Goal: Navigation & Orientation: Find specific page/section

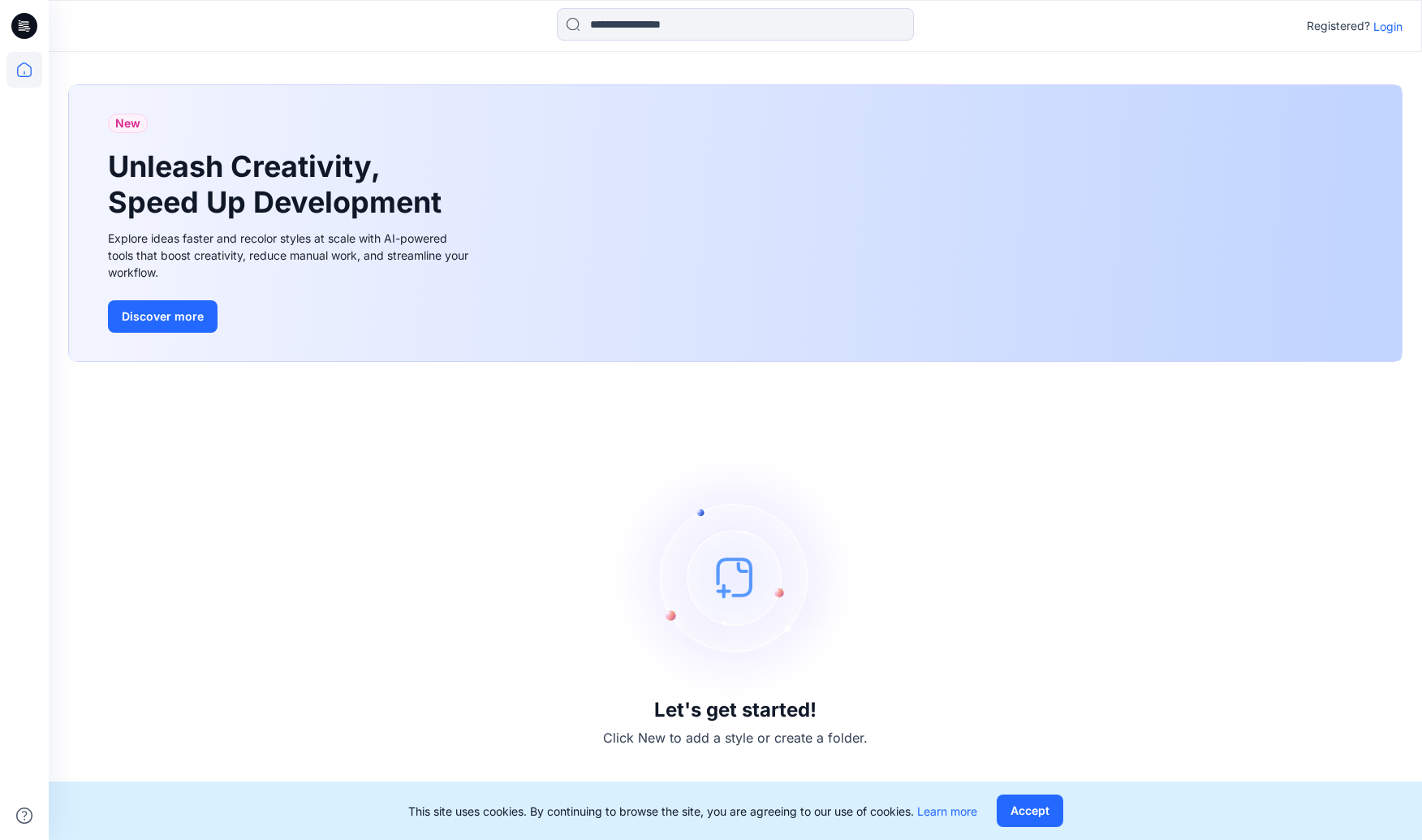
click at [755, 24] on p "Login" at bounding box center [1389, 26] width 29 height 18
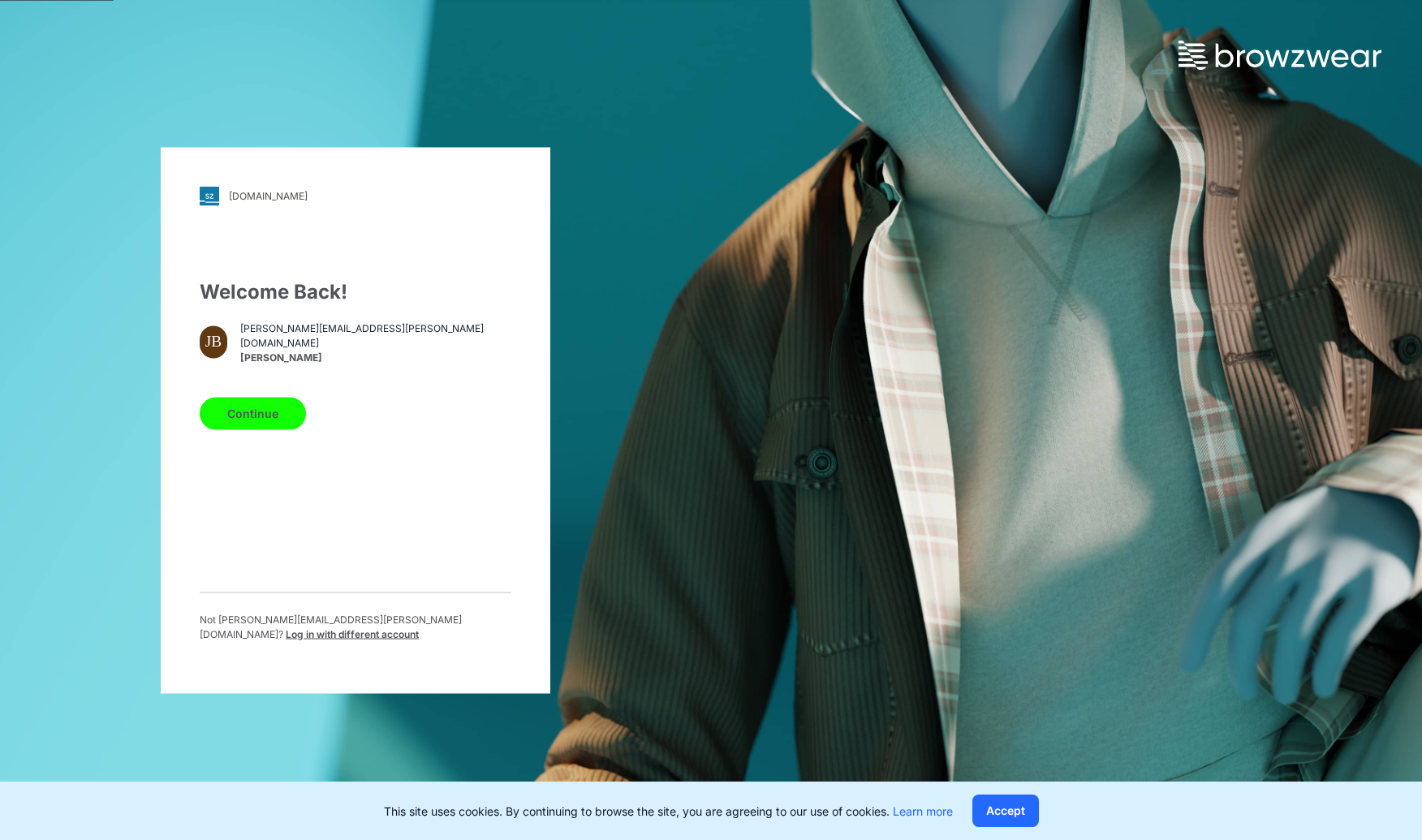
click at [271, 412] on button "Continue" at bounding box center [252, 413] width 106 height 32
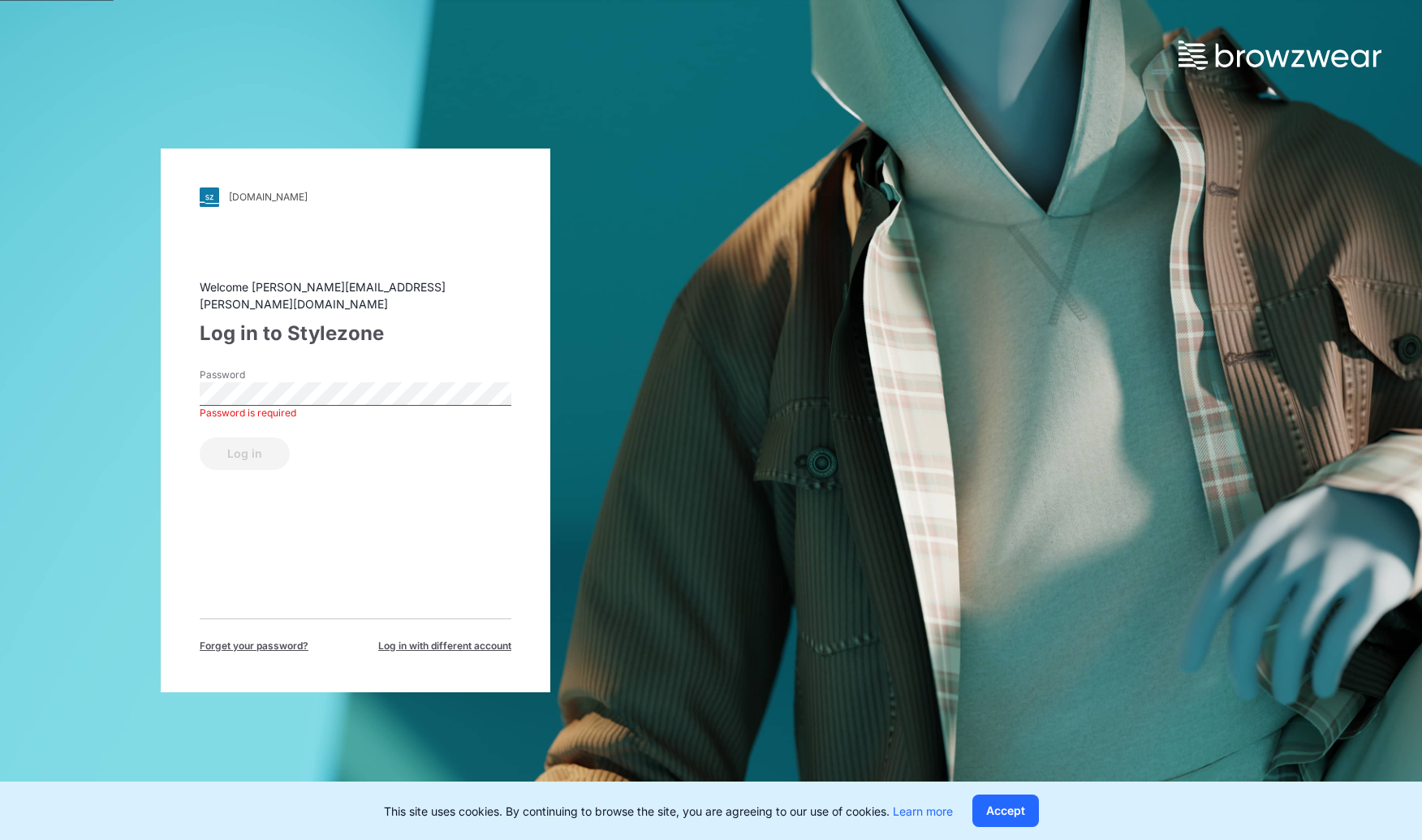
drag, startPoint x: 260, startPoint y: 453, endPoint x: 277, endPoint y: 449, distance: 17.5
click at [260, 455] on div "Log in" at bounding box center [356, 450] width 312 height 39
click at [254, 443] on div "Log in" at bounding box center [356, 450] width 312 height 39
click at [257, 439] on button "Log in" at bounding box center [245, 453] width 90 height 32
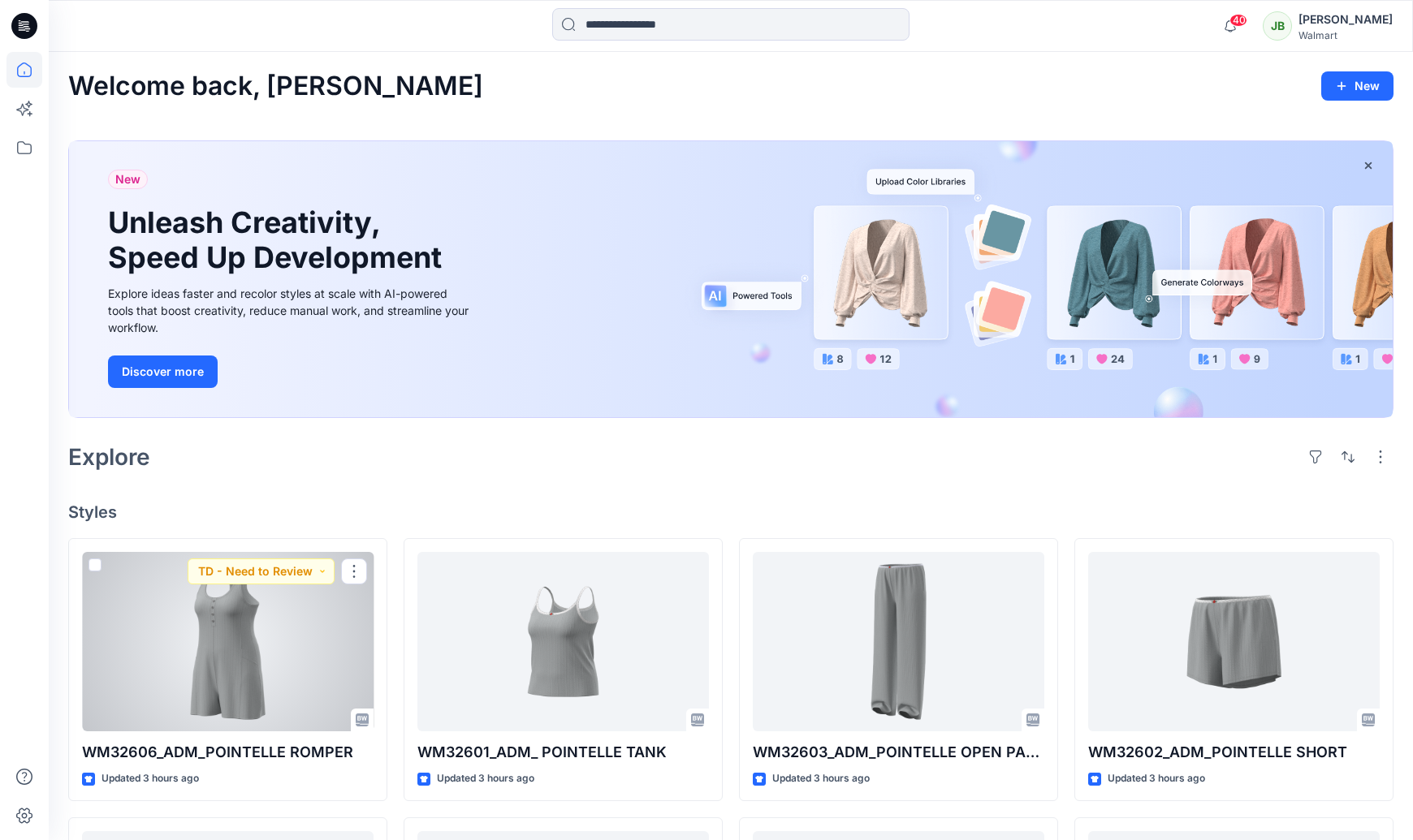
click at [204, 482] on div at bounding box center [228, 642] width 291 height 181
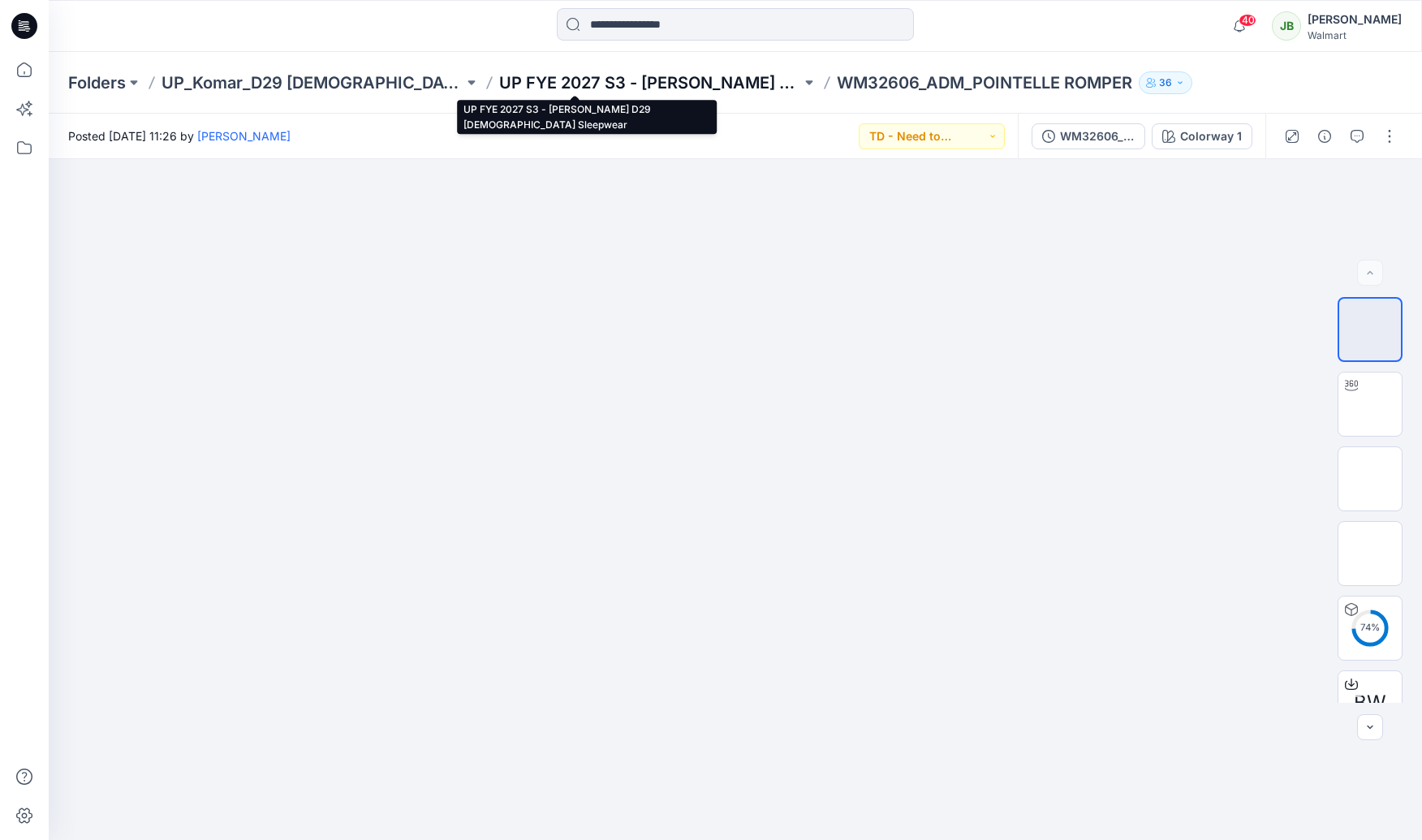
click at [603, 87] on p "UP FYE 2027 S3 - [PERSON_NAME] D29 [DEMOGRAPHIC_DATA] Sleepwear" at bounding box center [650, 83] width 302 height 23
